Goal: Task Accomplishment & Management: Use online tool/utility

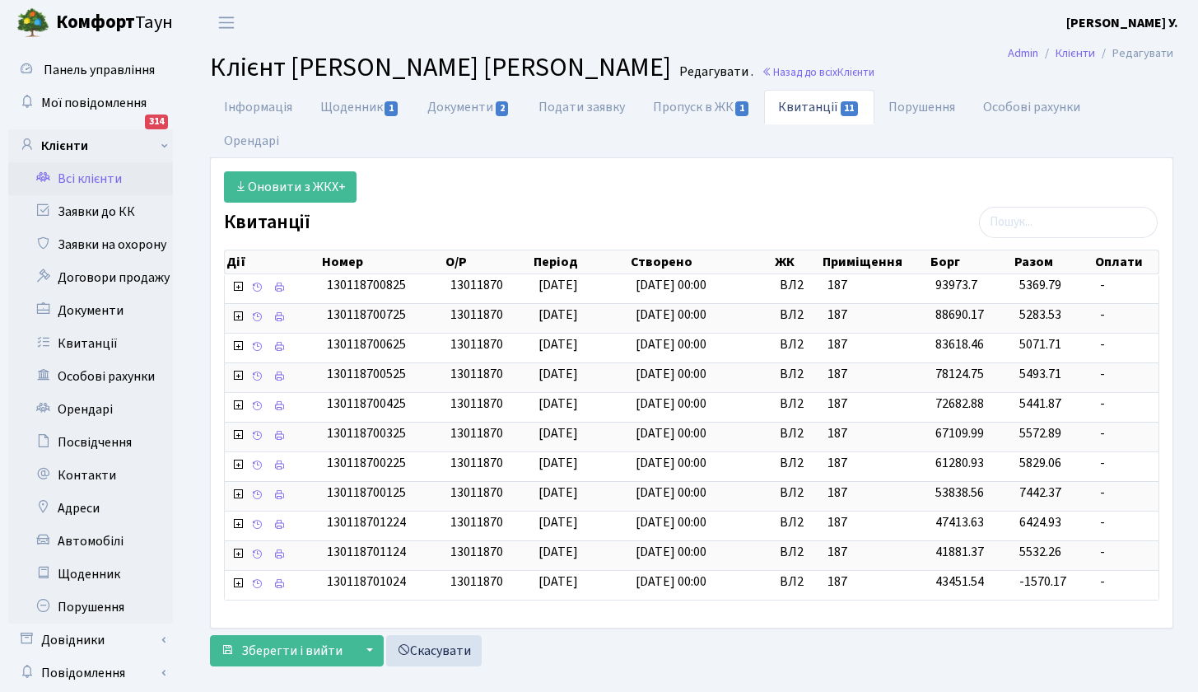
click at [95, 174] on link "Всі клієнти" at bounding box center [90, 178] width 165 height 33
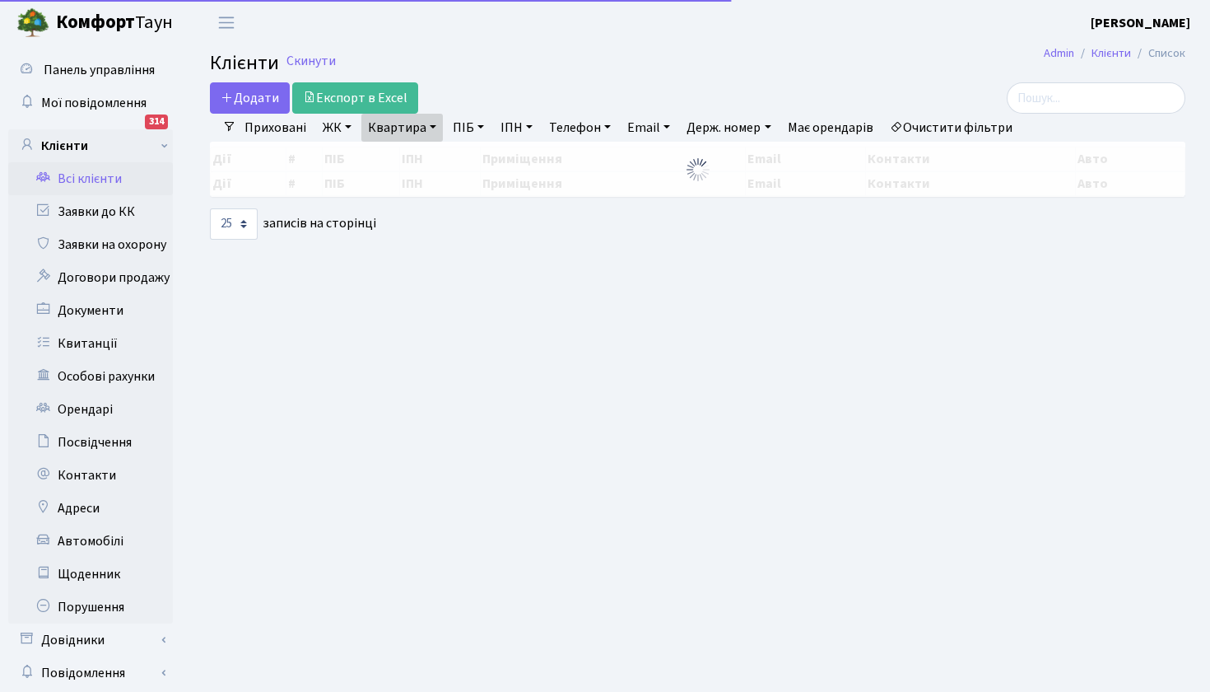
select select "25"
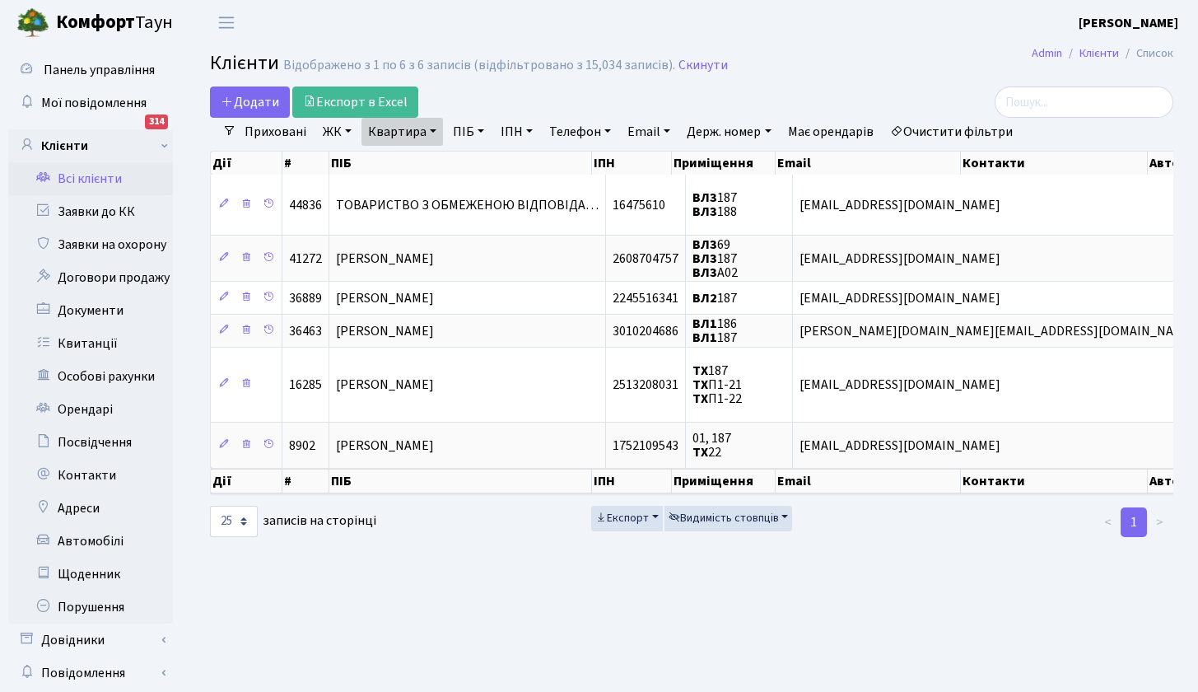
click at [346, 129] on link "ЖК" at bounding box center [337, 132] width 42 height 28
click at [432, 133] on link "Квартира" at bounding box center [402, 132] width 82 height 28
click at [413, 170] on input "187" at bounding box center [410, 163] width 96 height 31
type input "1"
click at [474, 163] on icon at bounding box center [475, 163] width 13 height 13
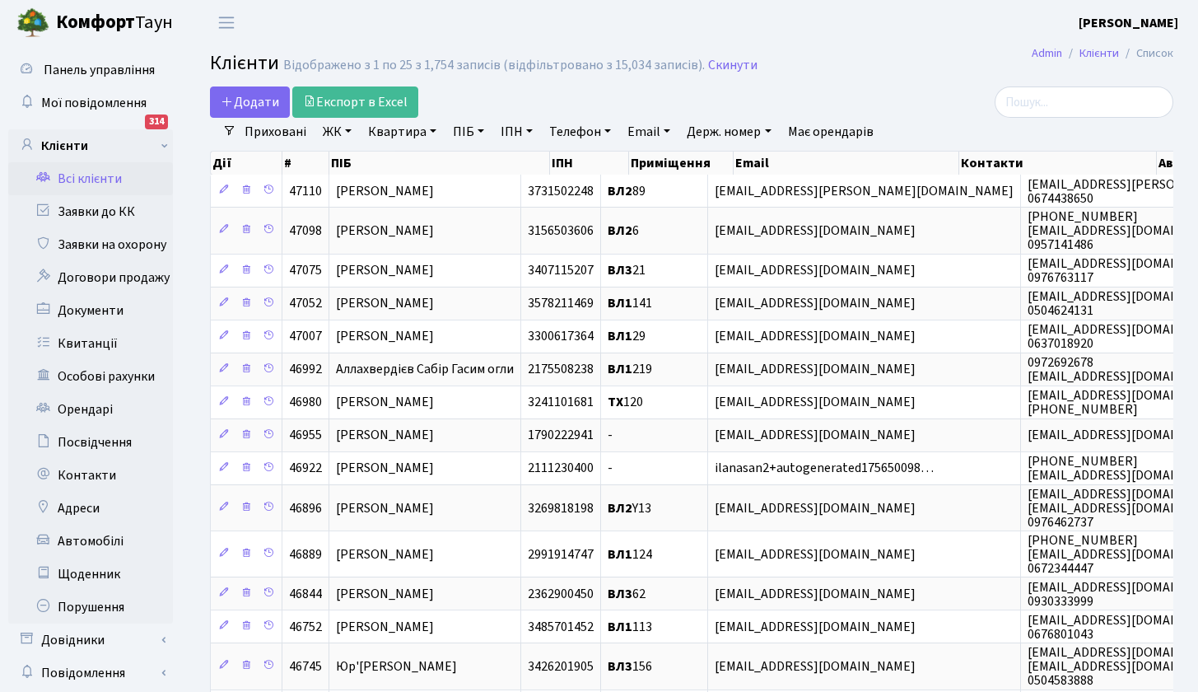
click at [347, 132] on link "ЖК" at bounding box center [337, 132] width 42 height 28
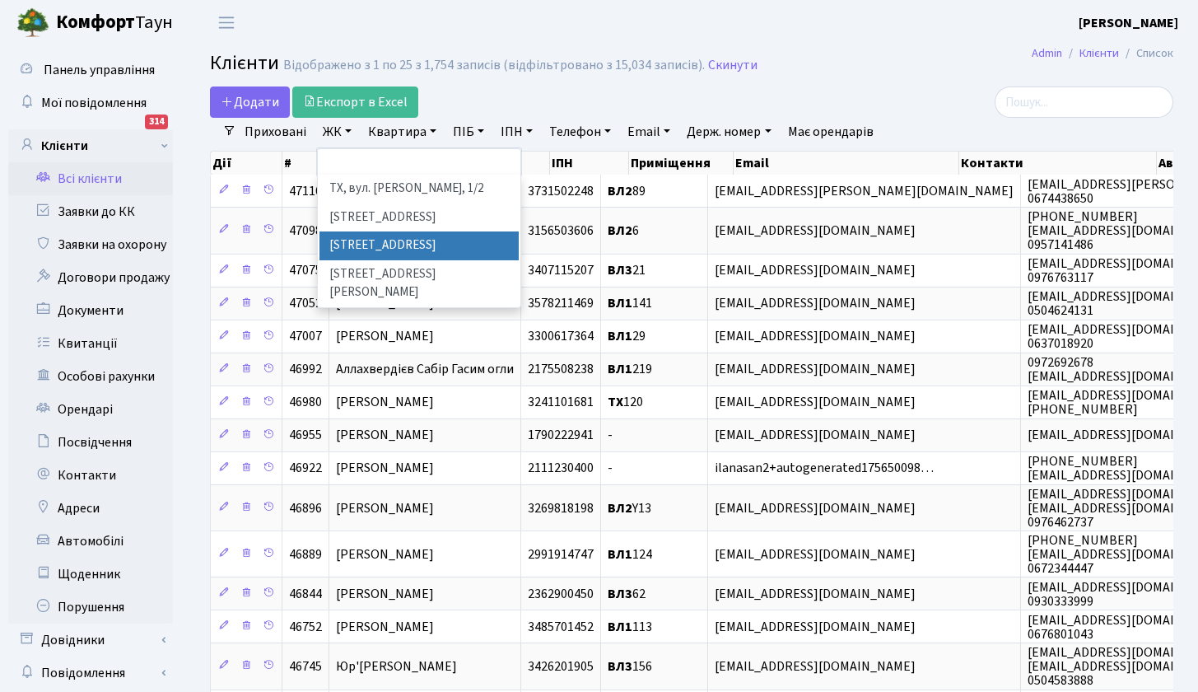
click at [398, 241] on li "[STREET_ADDRESS]" at bounding box center [418, 245] width 199 height 29
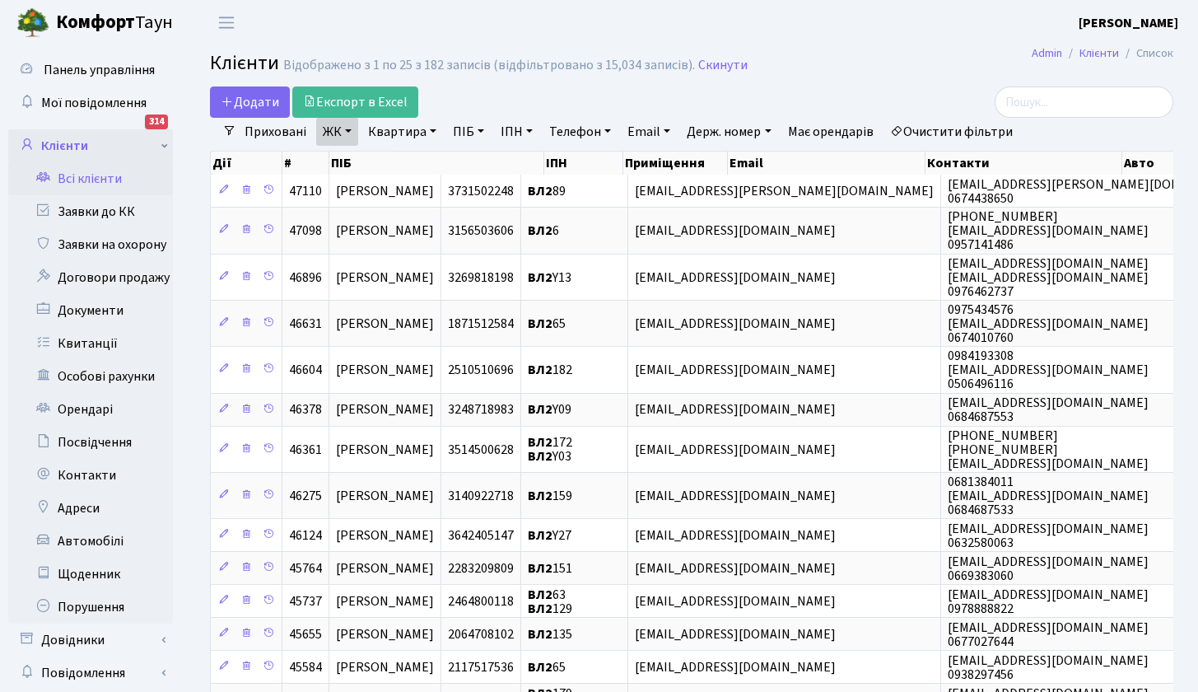
click at [91, 145] on link "Клієнти" at bounding box center [90, 145] width 165 height 33
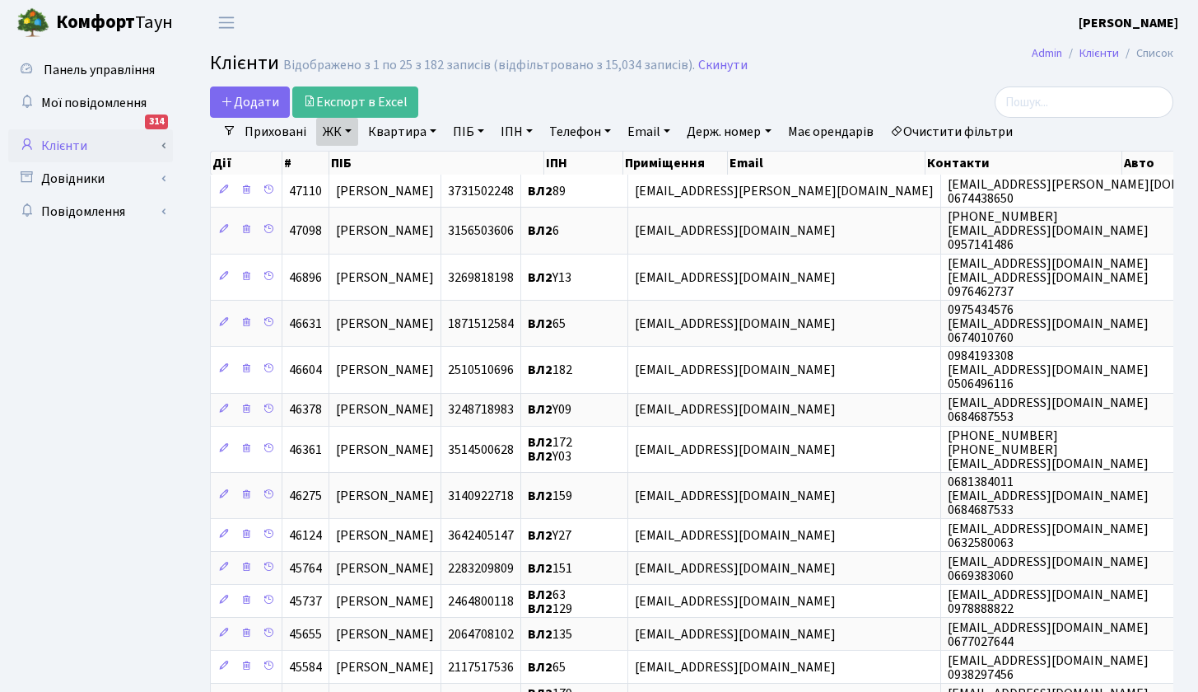
click at [91, 142] on link "Клієнти" at bounding box center [90, 145] width 165 height 33
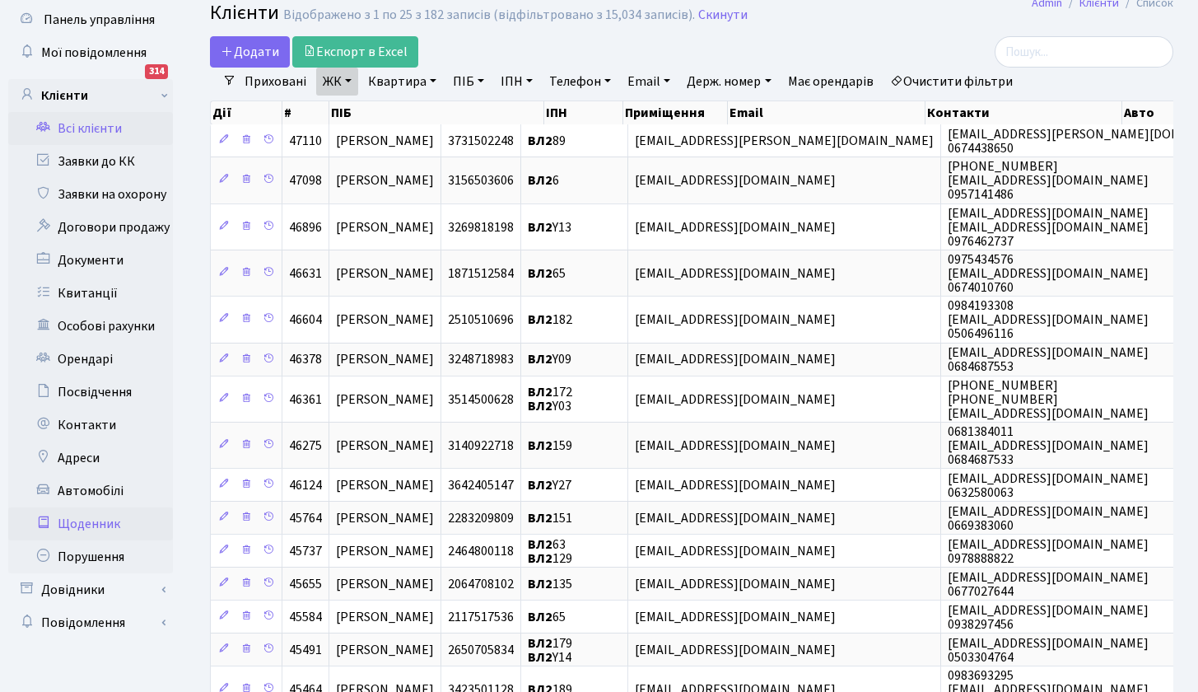
scroll to position [110, 0]
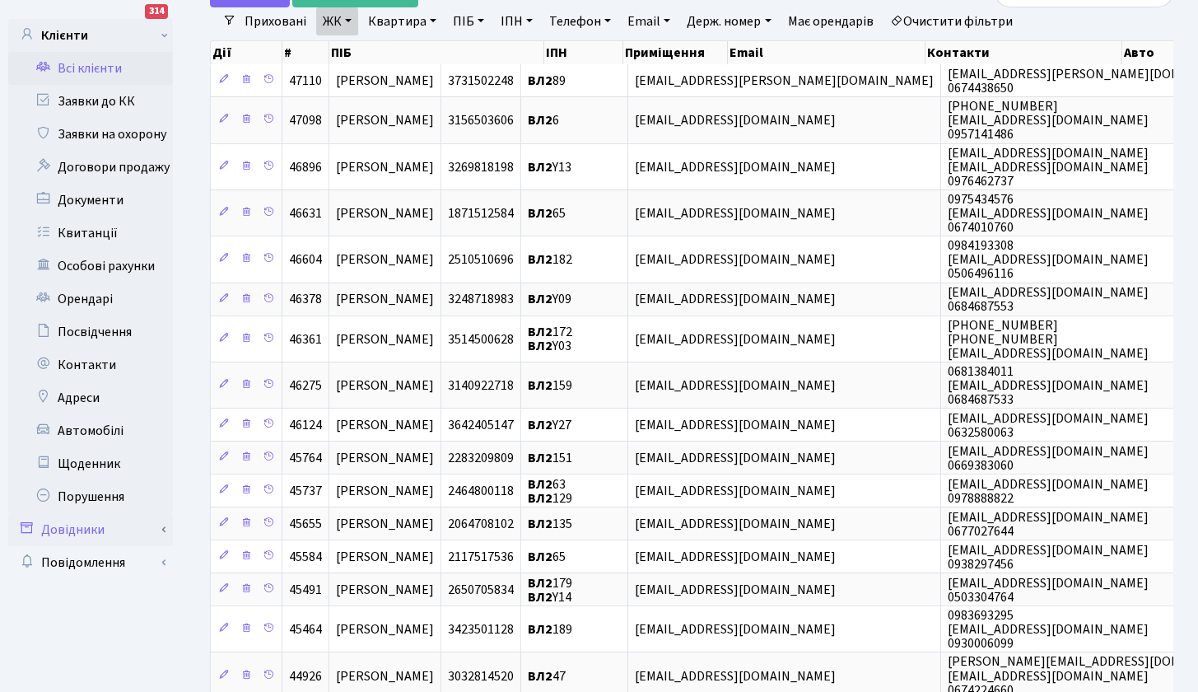
click at [121, 529] on link "Довідники" at bounding box center [90, 529] width 165 height 33
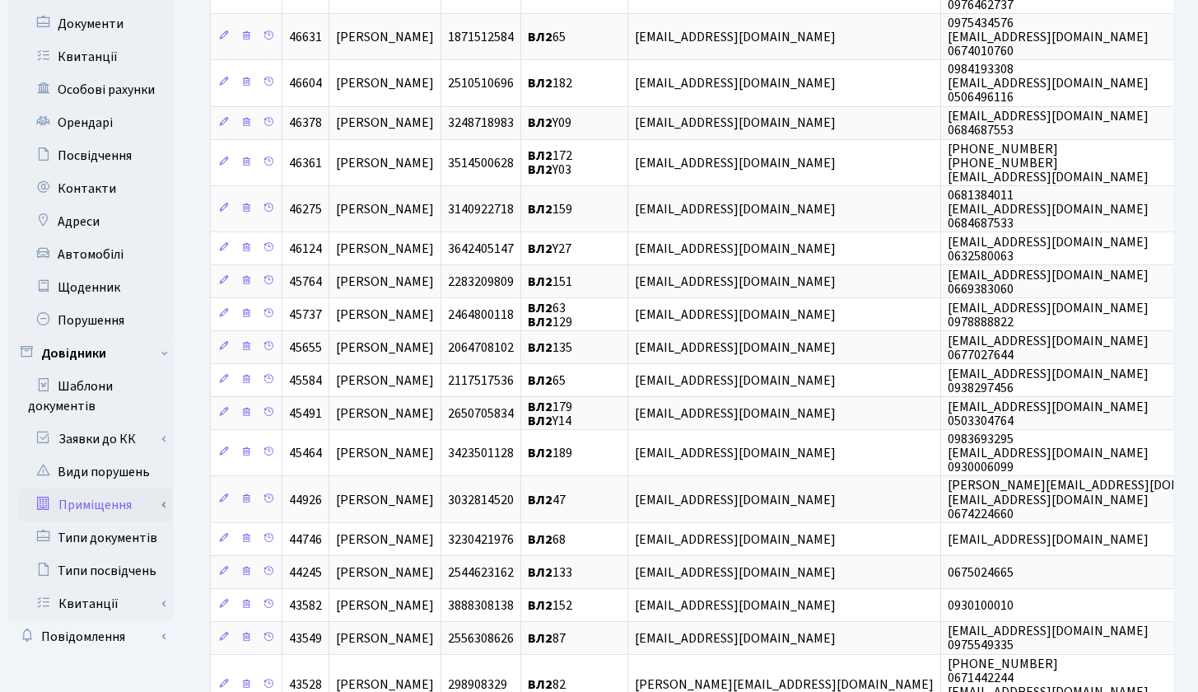
scroll to position [354, 0]
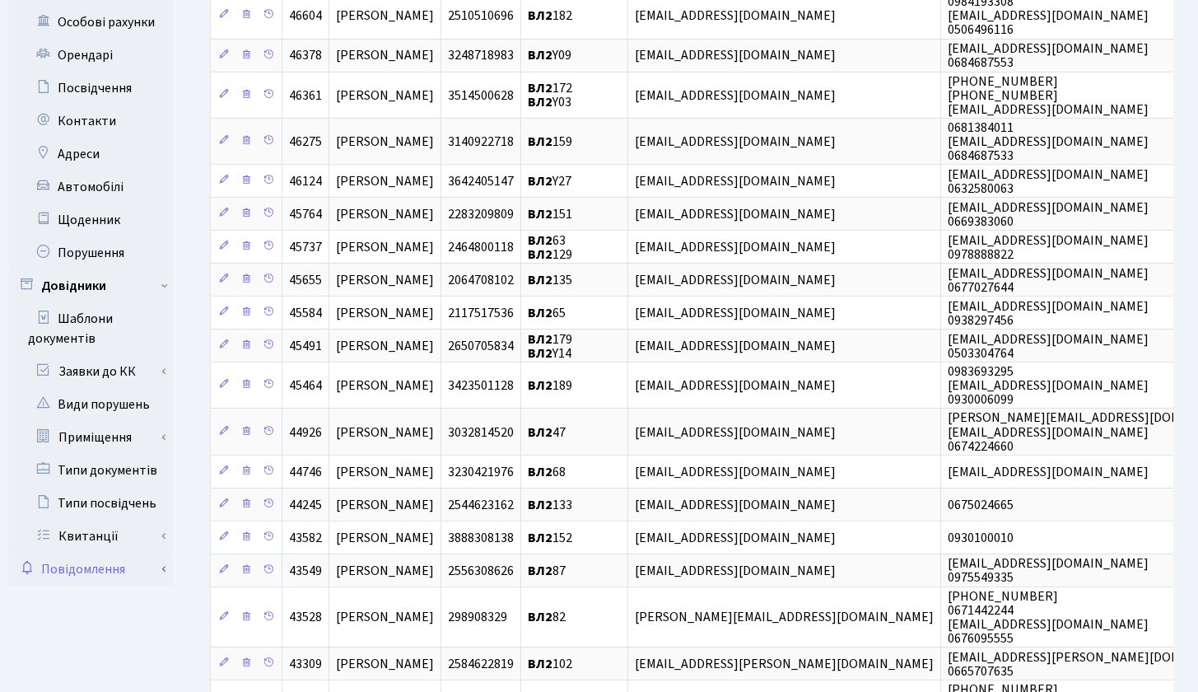
click at [143, 568] on link "Повідомлення" at bounding box center [90, 568] width 165 height 33
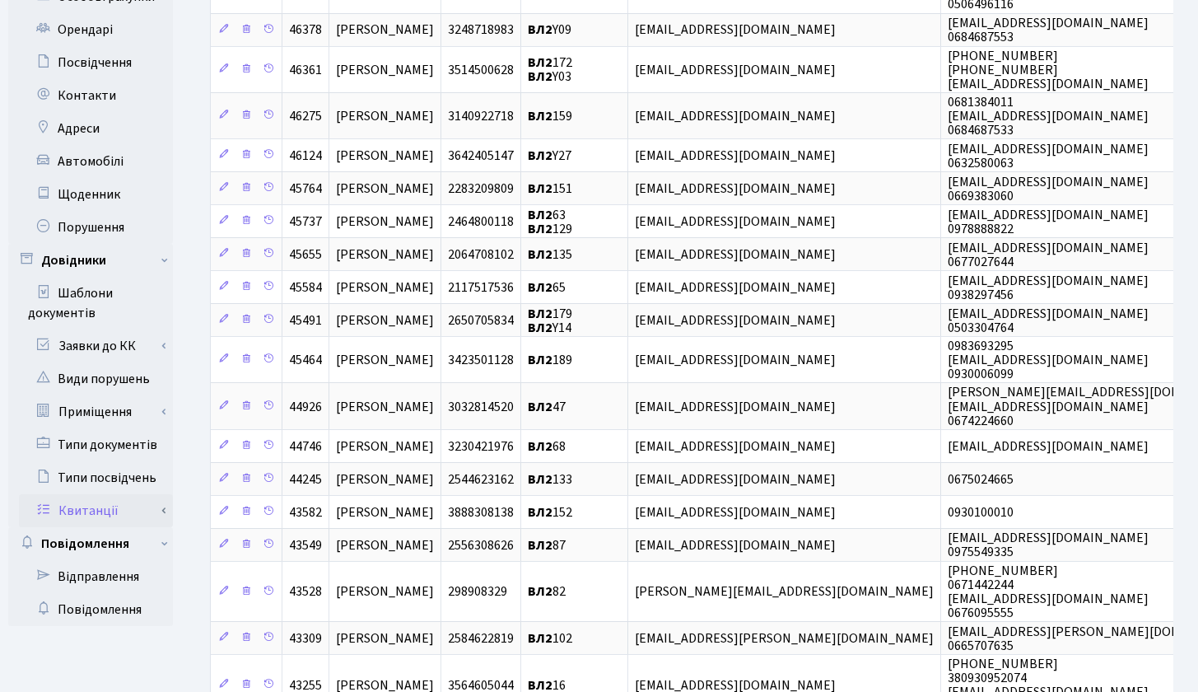
scroll to position [416, 0]
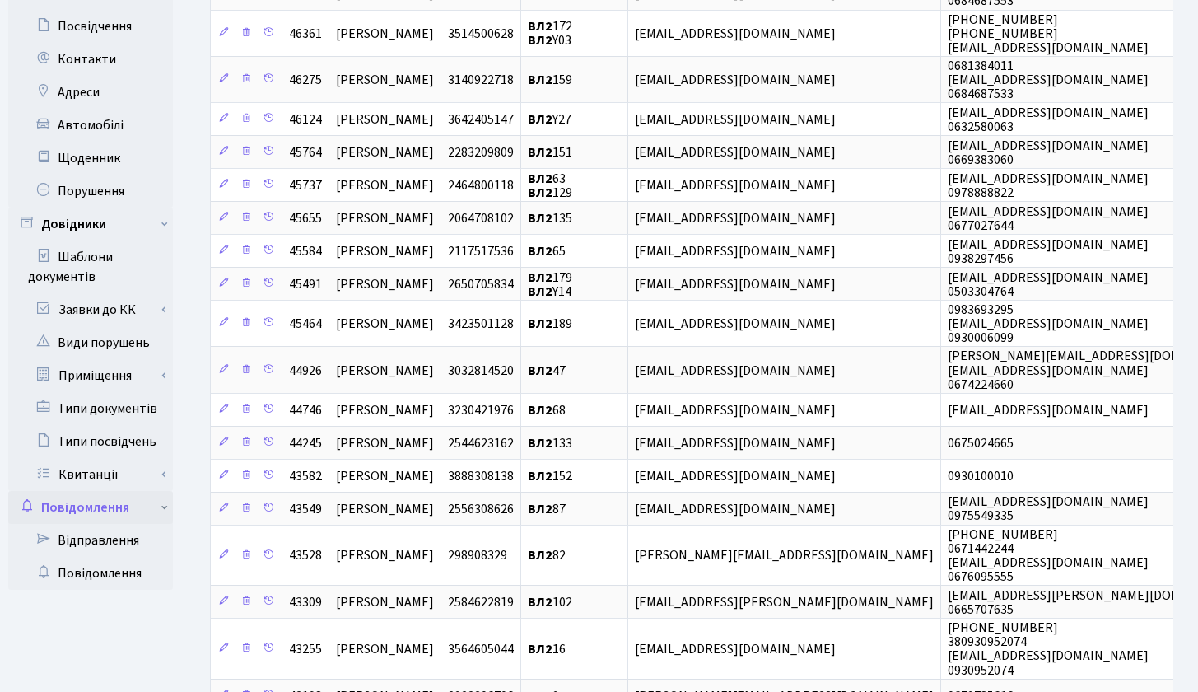
click at [161, 506] on link "Повідомлення" at bounding box center [90, 507] width 165 height 33
click at [164, 302] on link "Заявки до КК" at bounding box center [96, 309] width 154 height 33
click at [164, 221] on link "Довідники" at bounding box center [90, 223] width 165 height 33
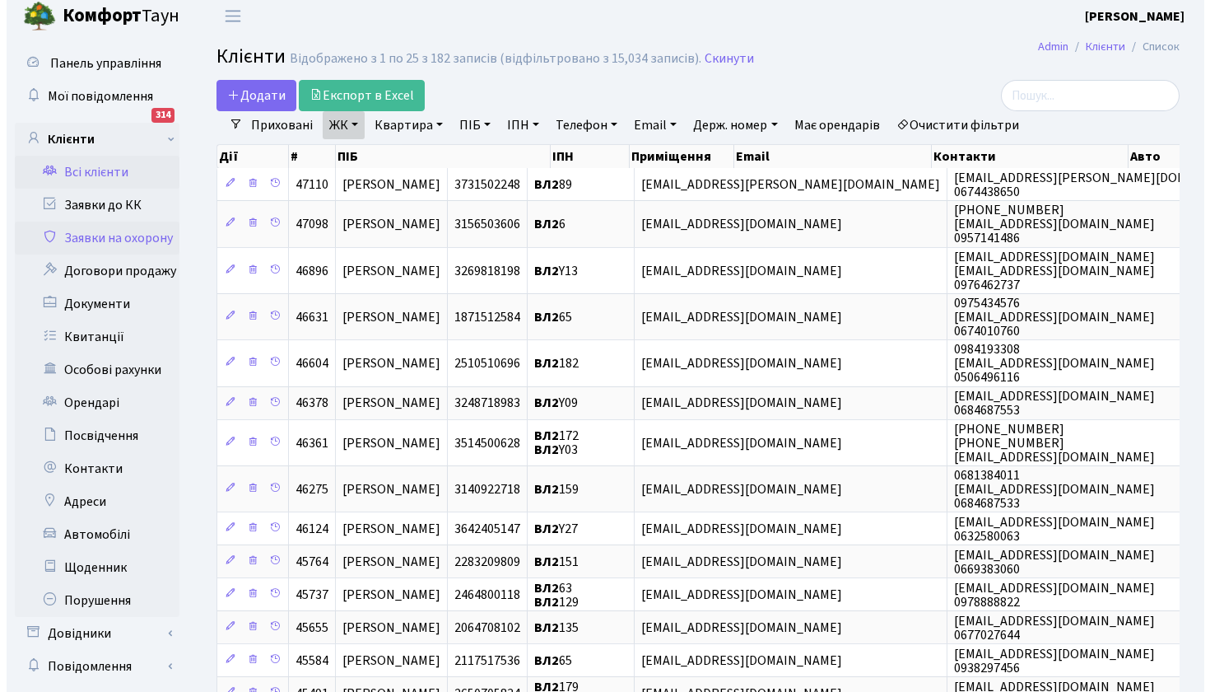
scroll to position [0, 0]
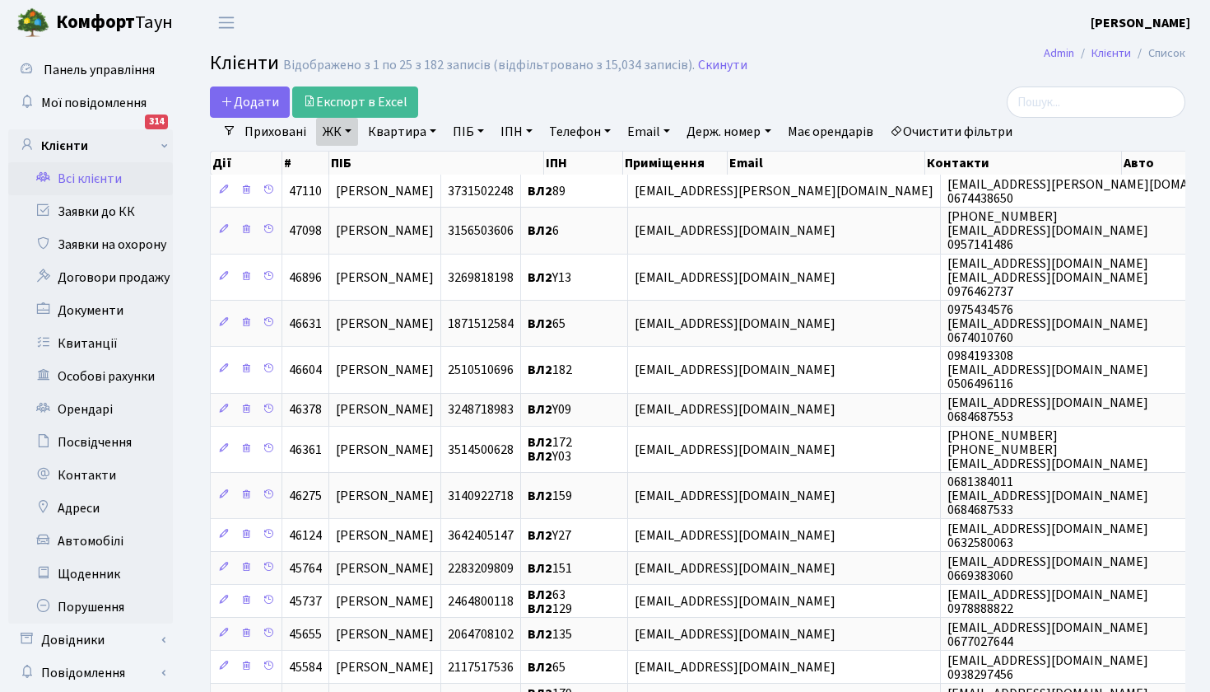
click at [348, 131] on link "ЖК" at bounding box center [337, 132] width 42 height 28
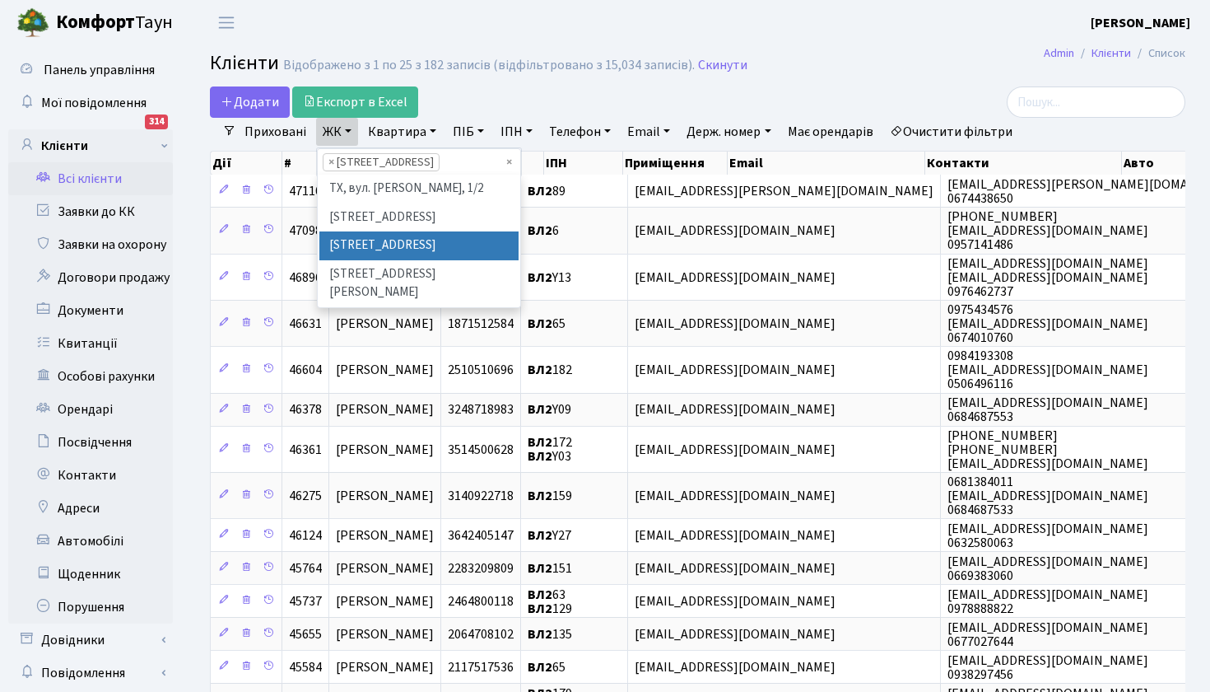
click at [375, 260] on li "[STREET_ADDRESS]" at bounding box center [418, 245] width 199 height 29
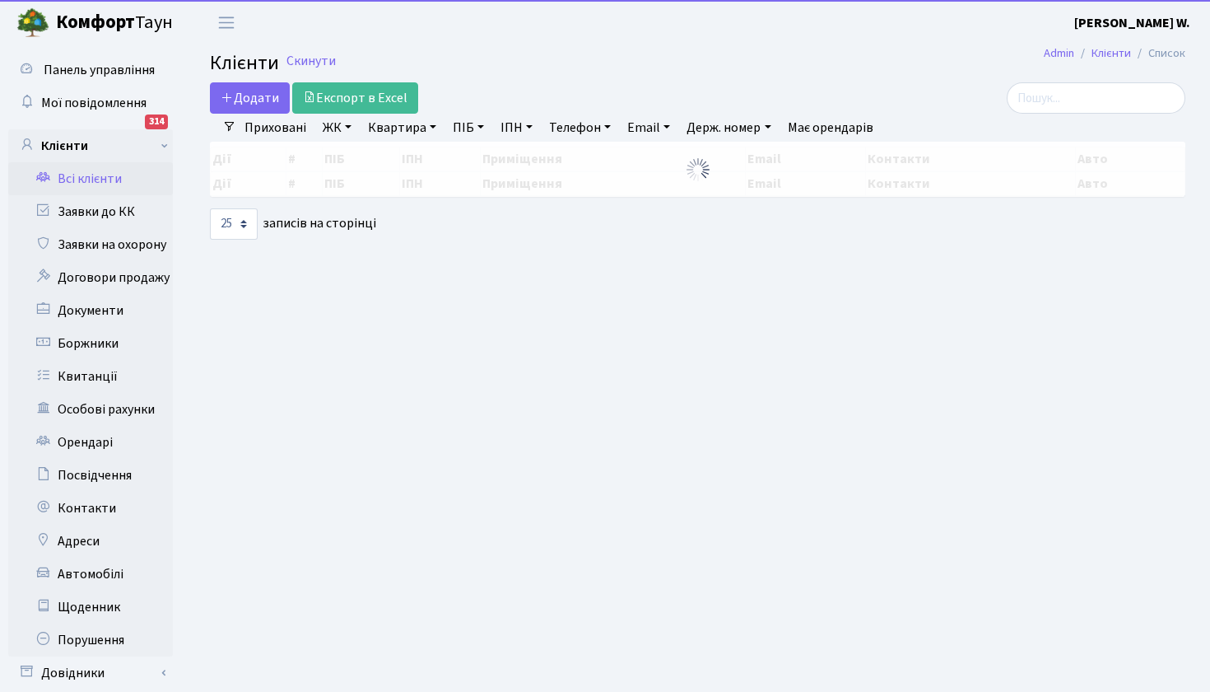
select select "25"
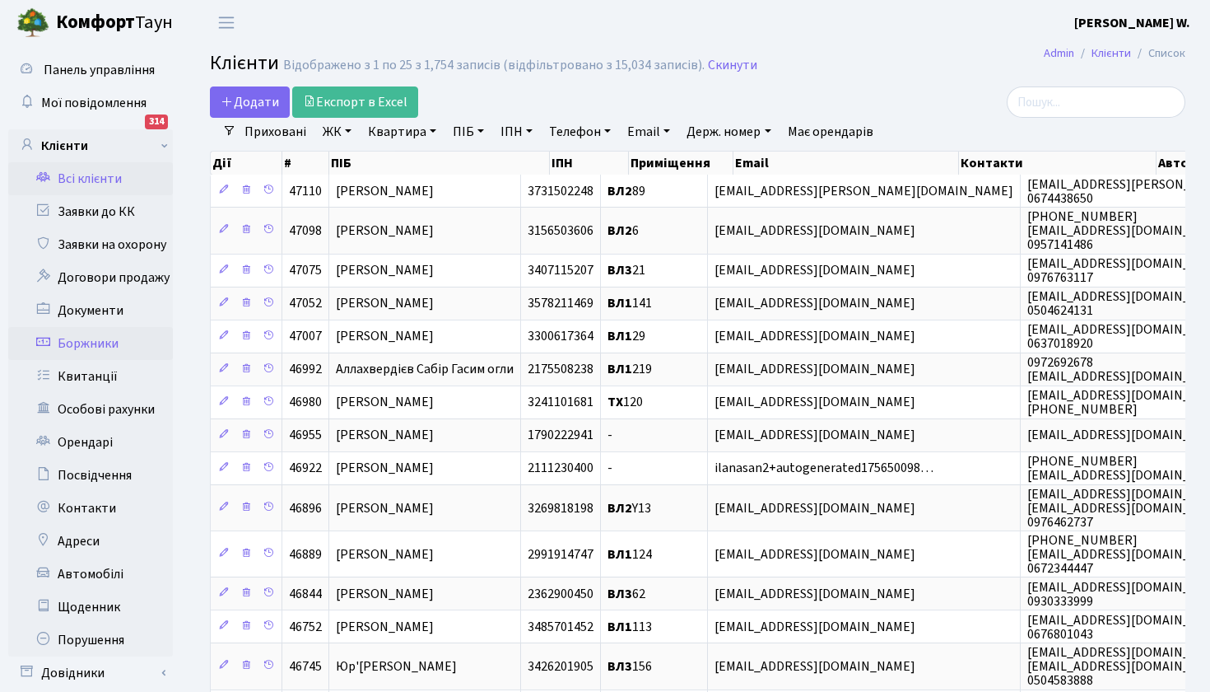
click at [112, 340] on link "Боржники" at bounding box center [90, 343] width 165 height 33
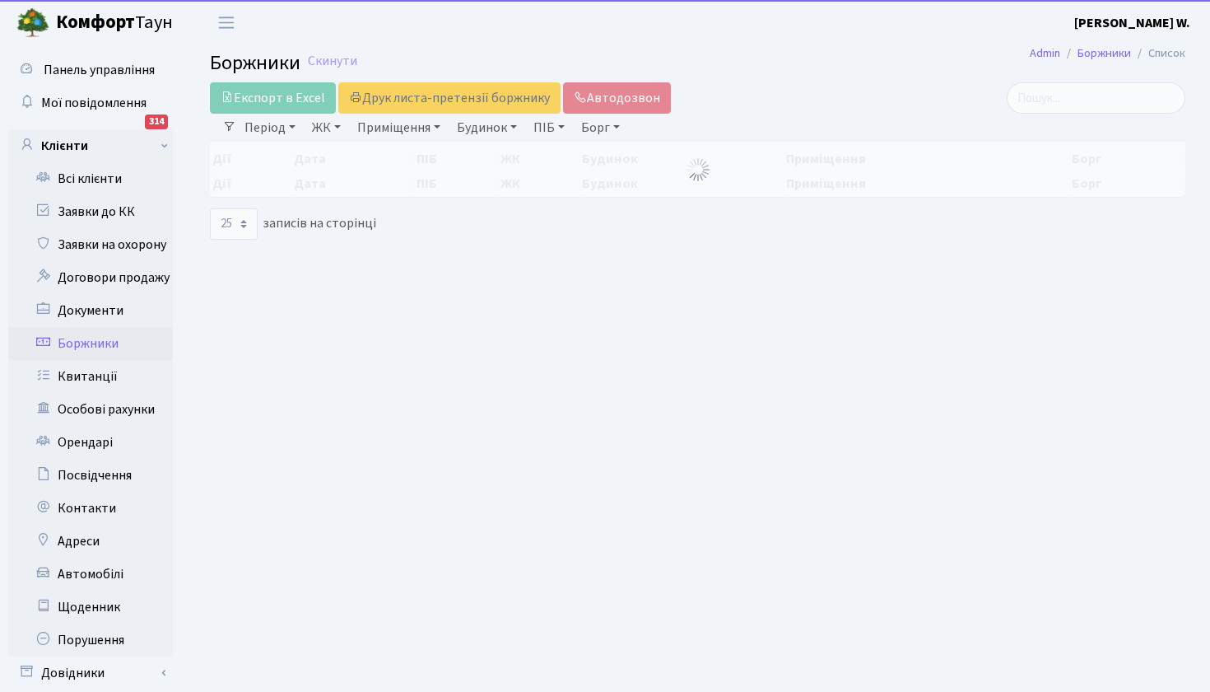
select select "25"
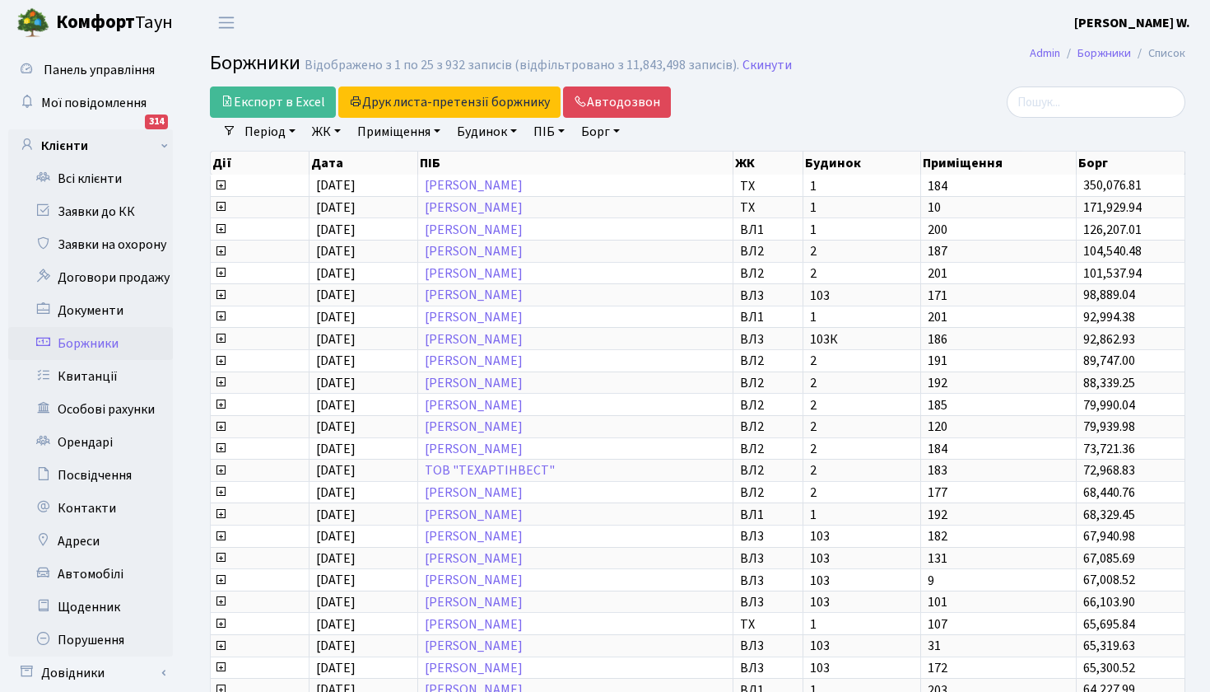
click at [344, 131] on link "ЖК" at bounding box center [326, 132] width 42 height 28
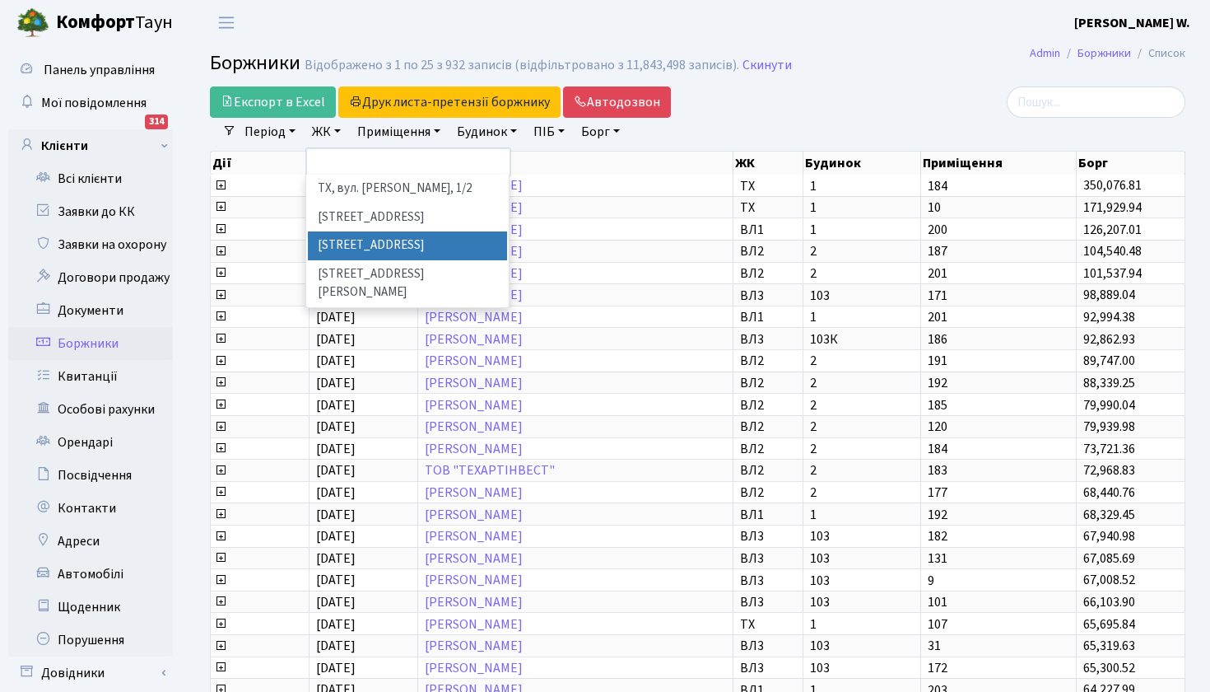
click at [360, 239] on li "ВЛ2, пр.Голосіївський, 76" at bounding box center [407, 245] width 199 height 29
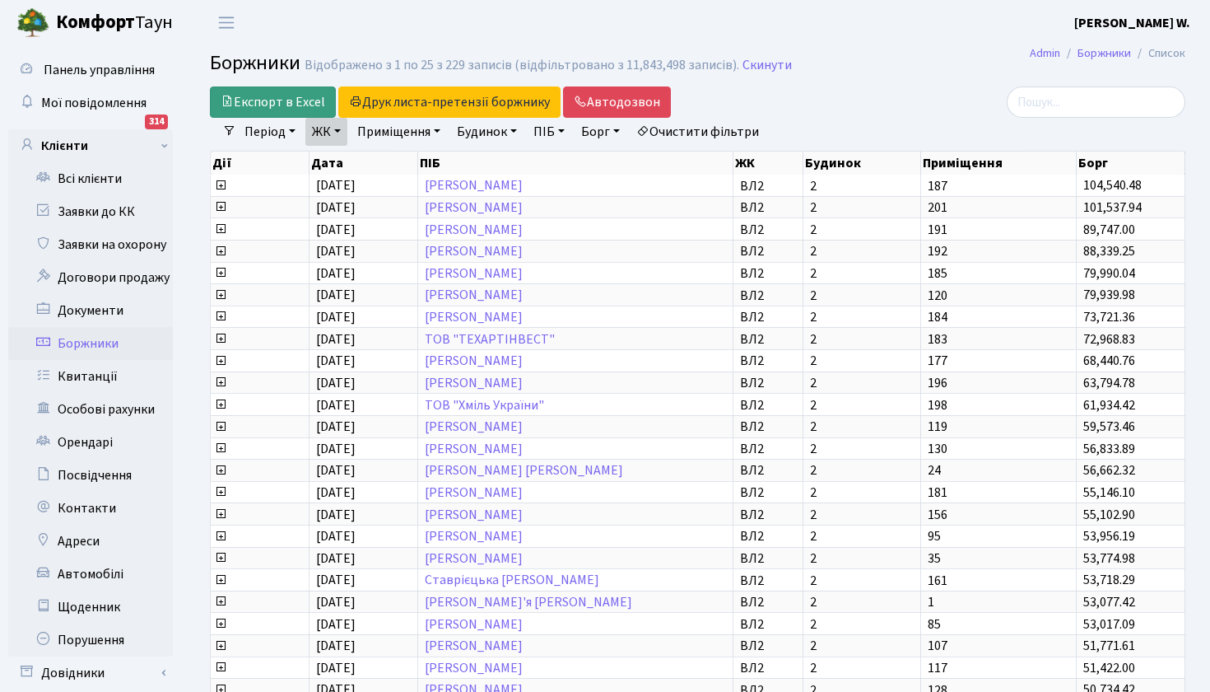
click at [304, 96] on link "Експорт в Excel" at bounding box center [273, 101] width 126 height 31
